Goal: Check status

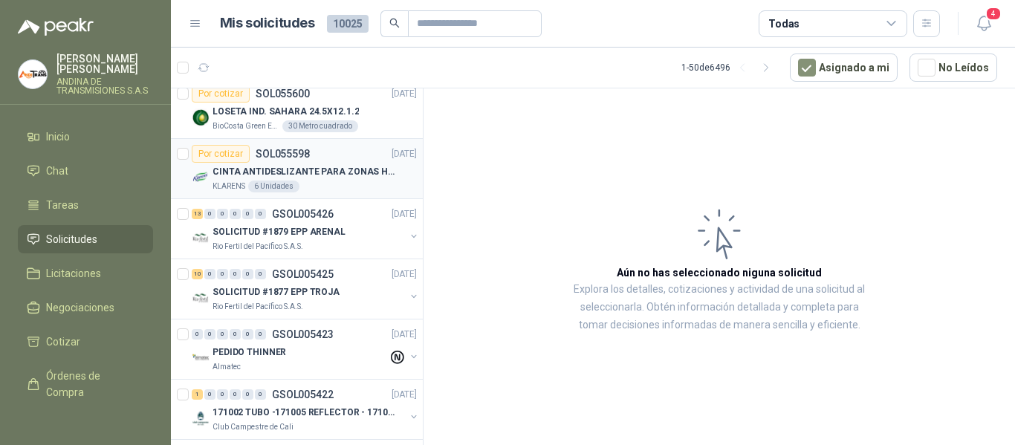
scroll to position [1239, 0]
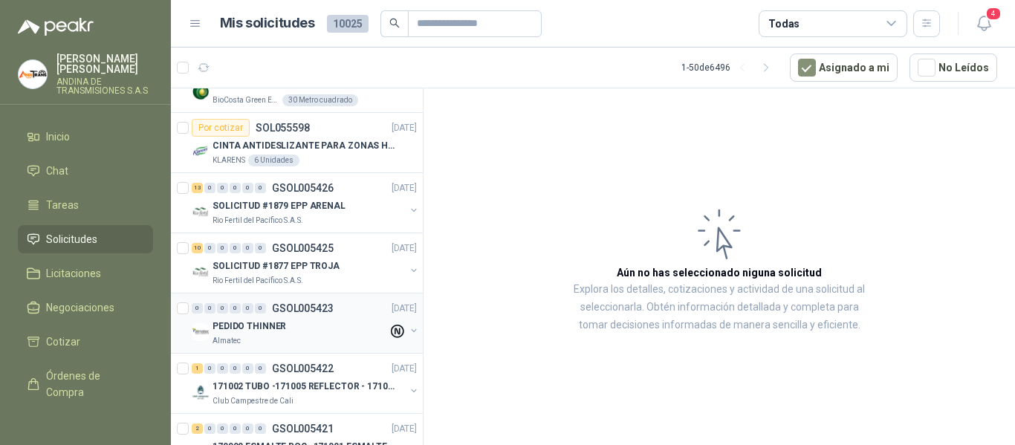
click at [291, 329] on div "PEDIDO THINNER" at bounding box center [299, 326] width 175 height 18
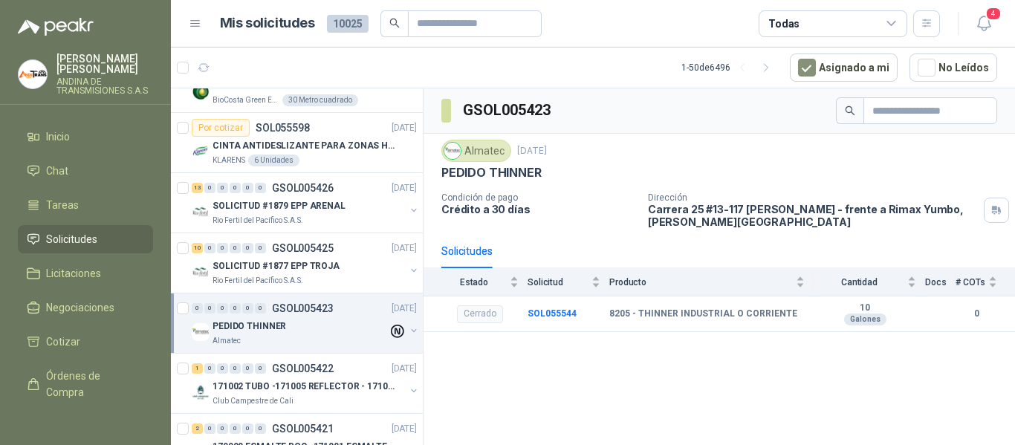
click at [307, 352] on div "0 0 0 0 0 0 GSOL005423 [DATE] PEDIDO THINNER Almatec" at bounding box center [297, 323] width 252 height 60
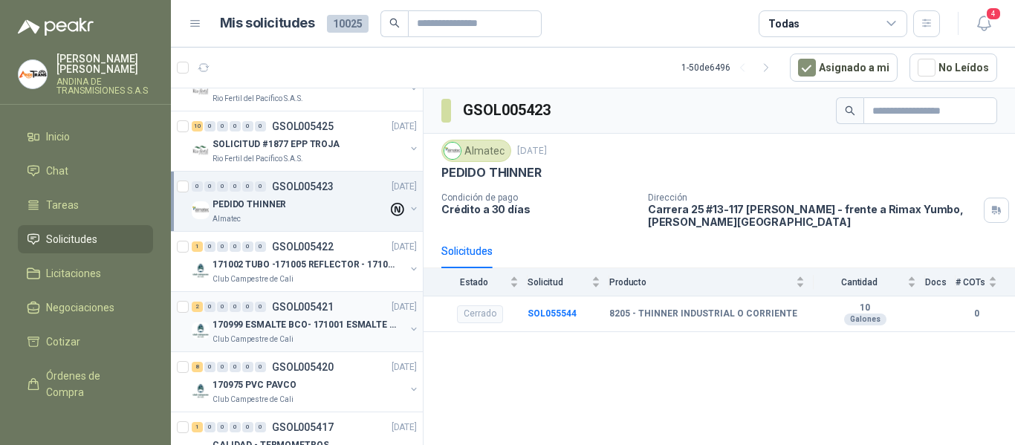
scroll to position [1388, 0]
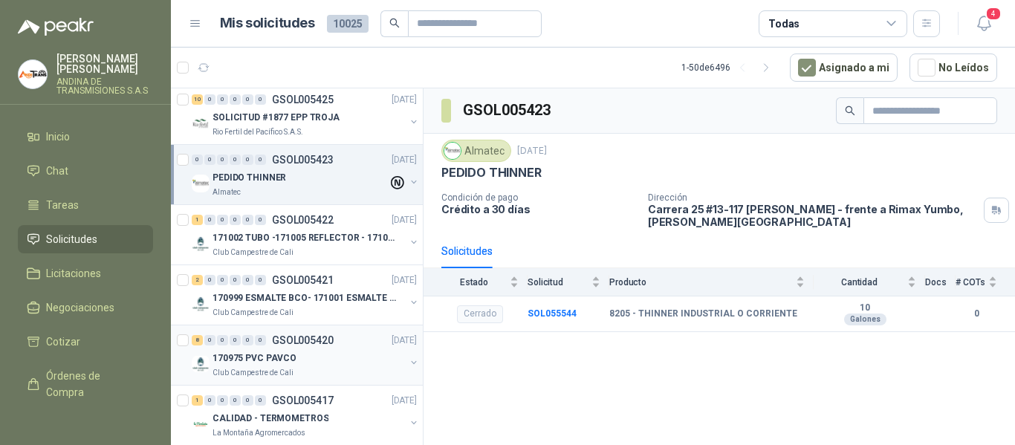
click at [305, 344] on p "GSOL005420" at bounding box center [303, 340] width 62 height 10
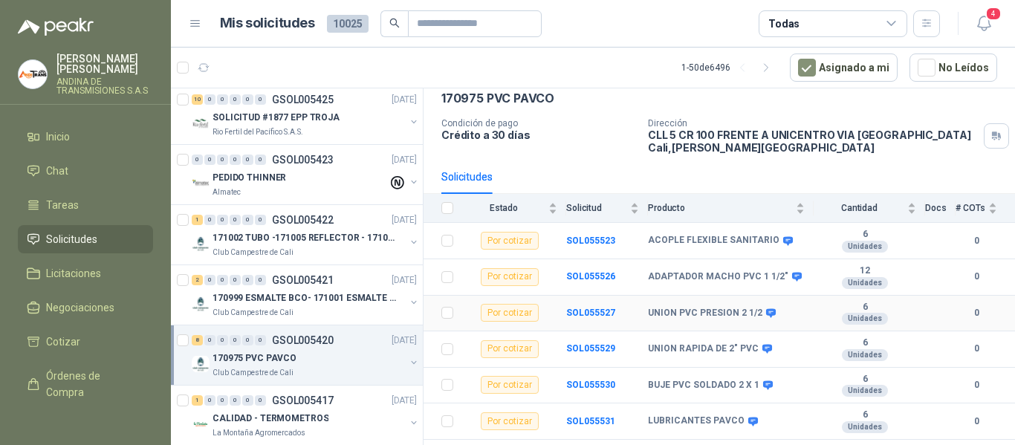
scroll to position [136, 0]
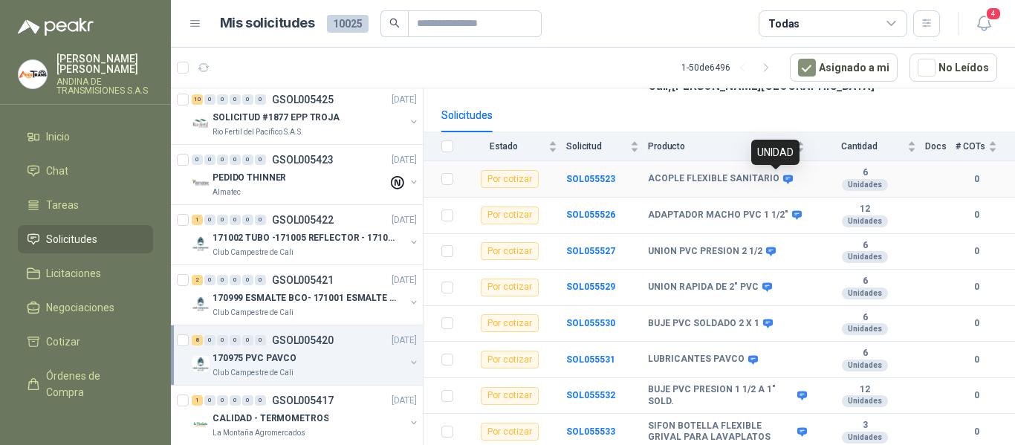
click at [783, 178] on icon at bounding box center [788, 179] width 10 height 9
click at [762, 285] on icon at bounding box center [767, 287] width 10 height 9
click at [797, 397] on icon at bounding box center [802, 396] width 10 height 9
click at [797, 429] on icon at bounding box center [802, 431] width 10 height 9
